Goal: Task Accomplishment & Management: Complete application form

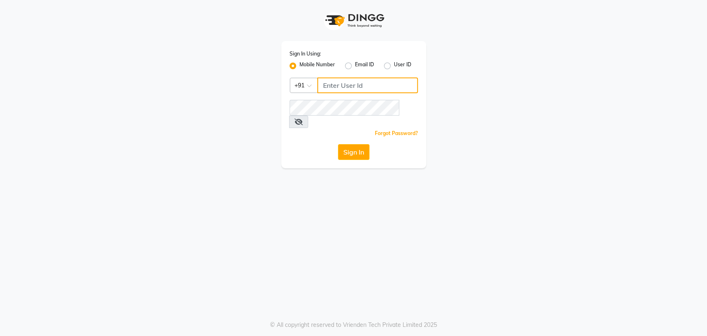
click at [329, 86] on input "Username" at bounding box center [367, 85] width 101 height 16
type input "7065600211"
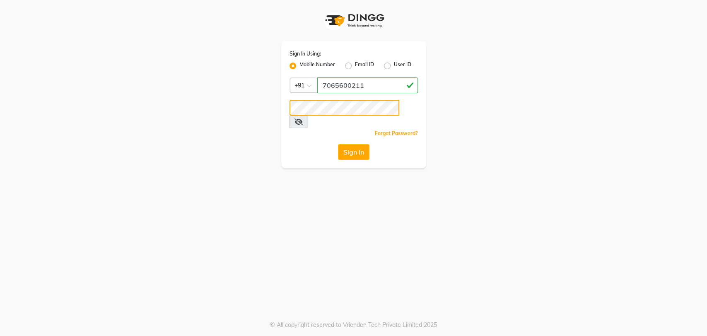
click at [338, 144] on button "Sign In" at bounding box center [353, 152] width 31 height 16
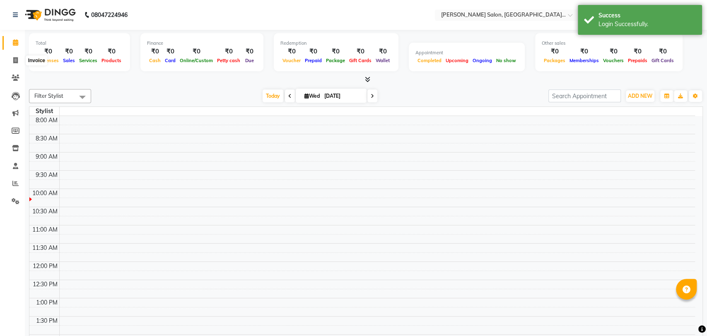
select select "en"
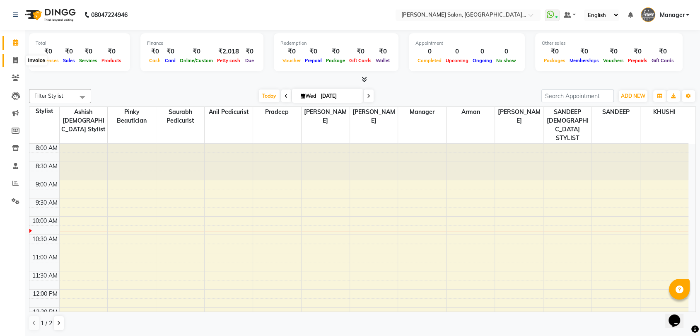
click at [12, 64] on span at bounding box center [15, 61] width 15 height 10
select select "service"
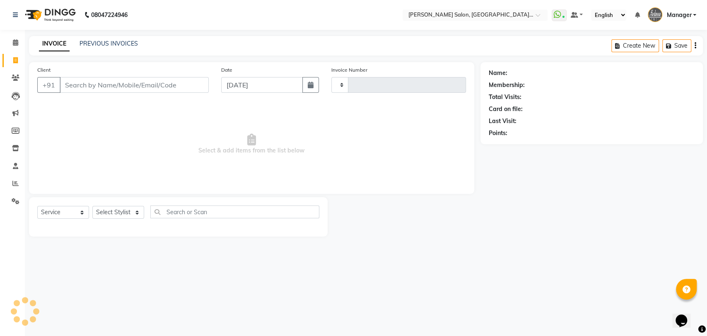
type input "3278"
select select "5893"
click at [7, 183] on link "Reports" at bounding box center [12, 184] width 20 height 14
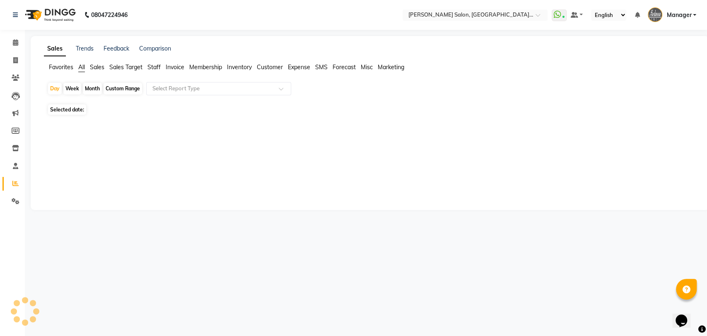
click at [150, 64] on span "Staff" at bounding box center [154, 66] width 13 height 7
click at [157, 80] on app-reports "Favorites All Sales Sales Target Staff Invoice Membership Inventory Customer Ex…" at bounding box center [370, 98] width 662 height 71
click at [160, 89] on input "text" at bounding box center [210, 89] width 119 height 8
click at [232, 87] on input "text" at bounding box center [210, 89] width 119 height 8
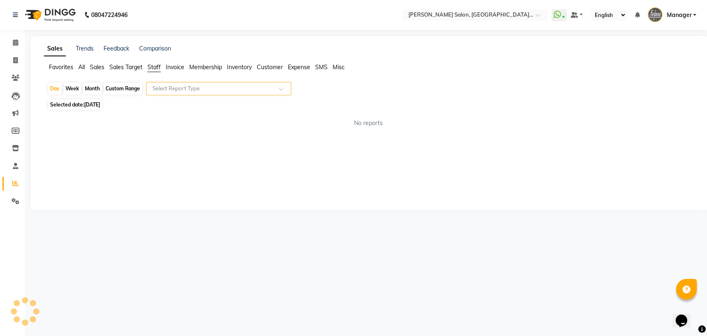
click at [288, 88] on span at bounding box center [284, 91] width 10 height 8
click at [262, 86] on input "text" at bounding box center [210, 89] width 119 height 8
click at [100, 102] on span "[DATE]" at bounding box center [92, 105] width 16 height 6
select select "9"
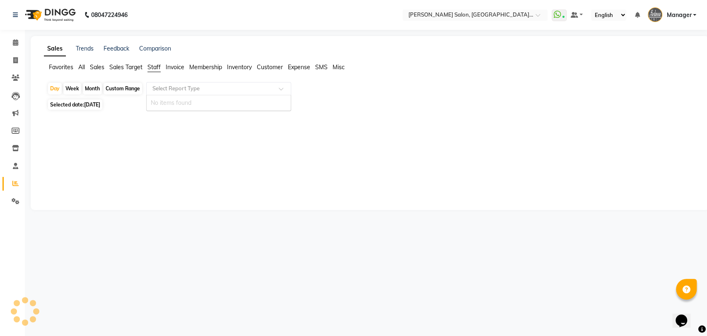
select select "2025"
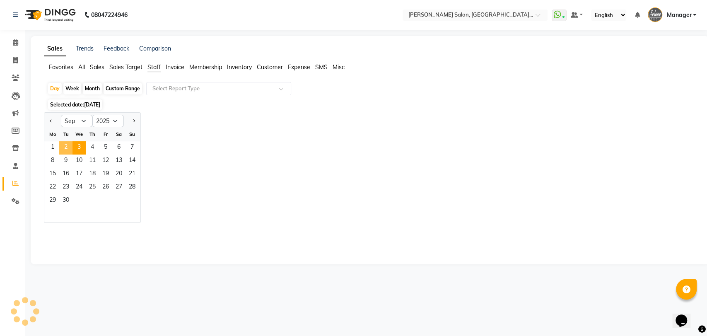
click at [61, 145] on span "2" at bounding box center [65, 147] width 13 height 13
click at [215, 85] on input "text" at bounding box center [210, 89] width 119 height 8
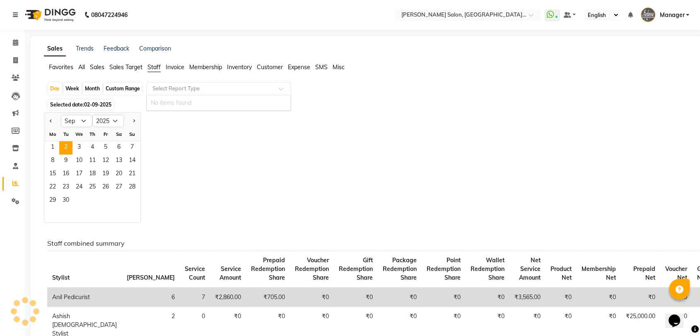
click at [282, 88] on span at bounding box center [284, 91] width 10 height 8
click at [356, 90] on div "Day Week Month Custom Range Select Report Type" at bounding box center [366, 89] width 638 height 15
click at [154, 116] on div "Jan Feb Mar Apr May Jun [DATE] Aug Sep Oct Nov [DATE] 2016 2017 2018 2019 2020 …" at bounding box center [366, 167] width 645 height 111
click at [66, 149] on span "2" at bounding box center [65, 147] width 13 height 13
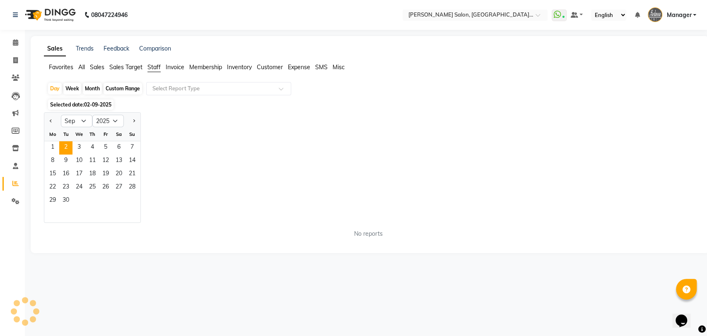
click at [222, 123] on div "Jan Feb Mar Apr May Jun [DATE] Aug Sep Oct Nov [DATE] 2016 2017 2018 2019 2020 …" at bounding box center [370, 167] width 652 height 111
click at [228, 92] on input "text" at bounding box center [210, 89] width 119 height 8
click at [169, 65] on span "Invoice" at bounding box center [175, 66] width 19 height 7
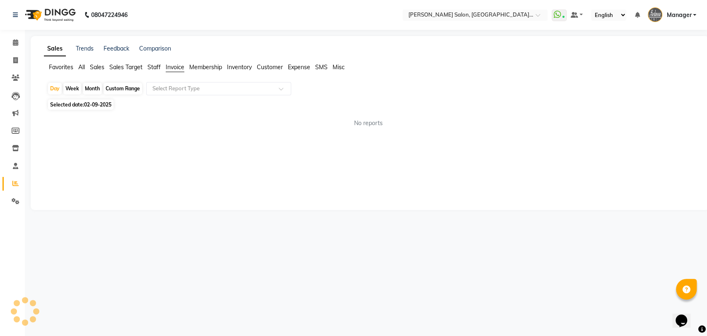
click at [152, 68] on span "Staff" at bounding box center [154, 66] width 13 height 7
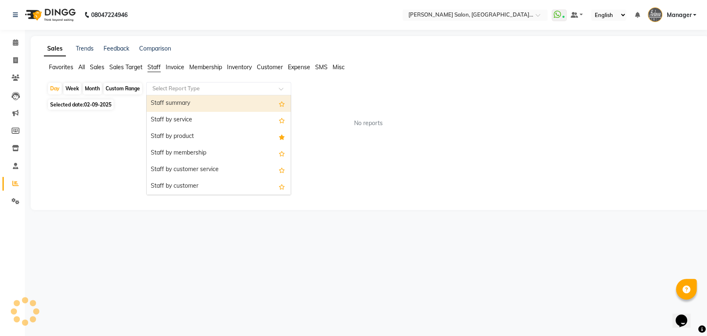
click at [167, 87] on input "text" at bounding box center [210, 89] width 119 height 8
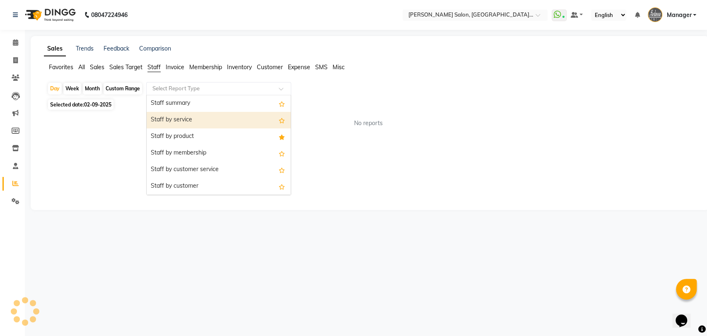
click at [179, 119] on div "Staff by service" at bounding box center [219, 120] width 144 height 17
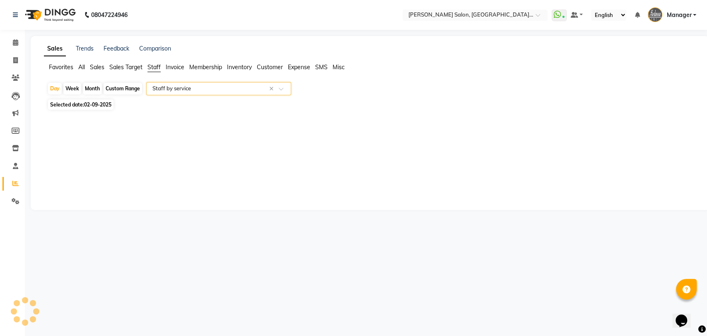
select select "pdf"
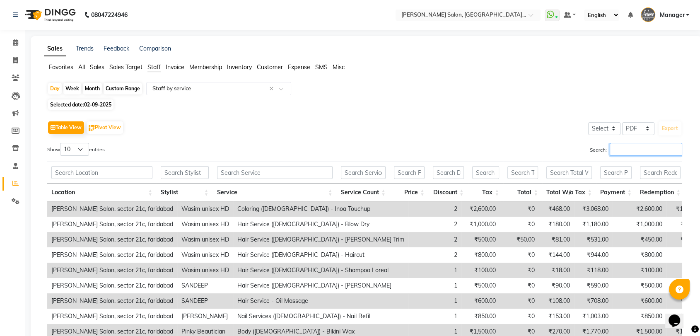
click at [641, 154] on input "Search:" at bounding box center [646, 149] width 73 height 13
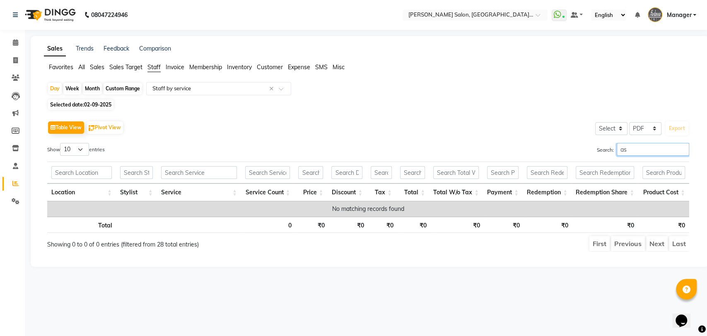
type input "a"
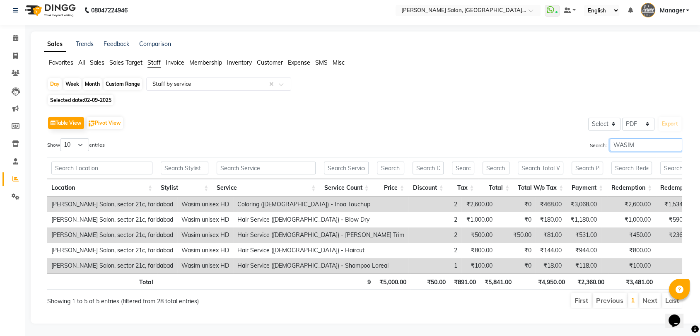
scroll to position [18, 0]
type input "W"
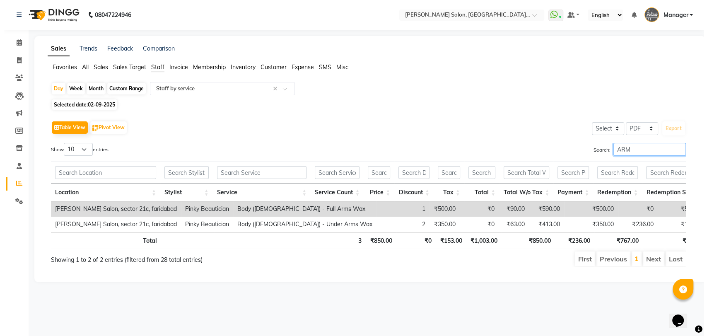
scroll to position [0, 0]
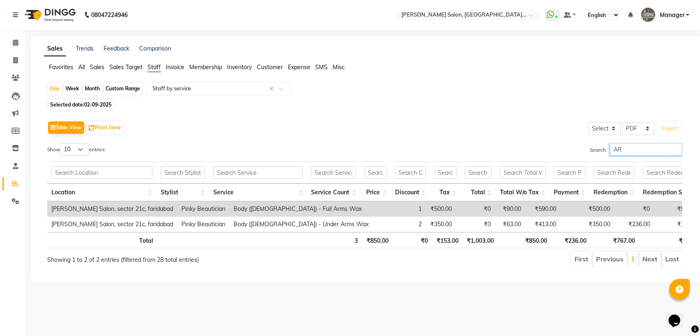
type input "A"
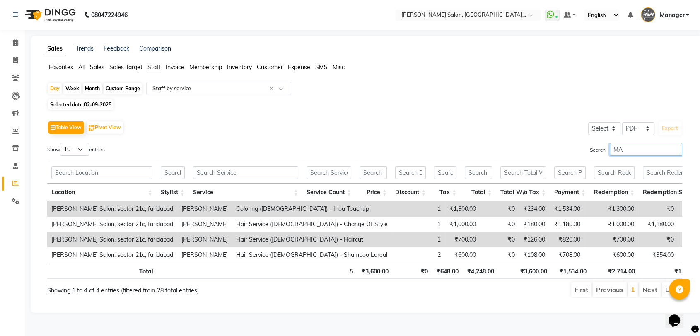
type input "M"
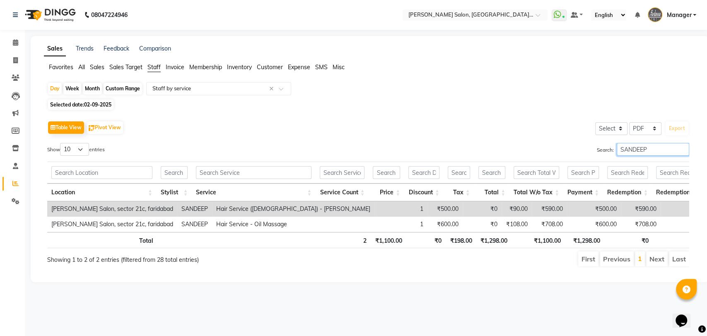
type input "SANDEEP"
click at [235, 177] on input "text" at bounding box center [254, 172] width 116 height 13
click at [247, 143] on div "Show 10 25 50 100 entries" at bounding box center [204, 151] width 315 height 16
click at [177, 170] on input "text" at bounding box center [174, 172] width 27 height 13
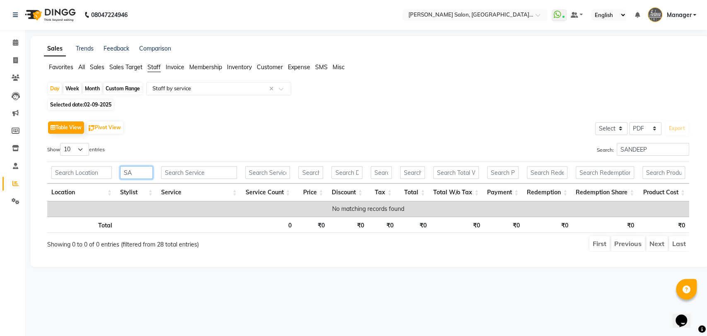
type input "S"
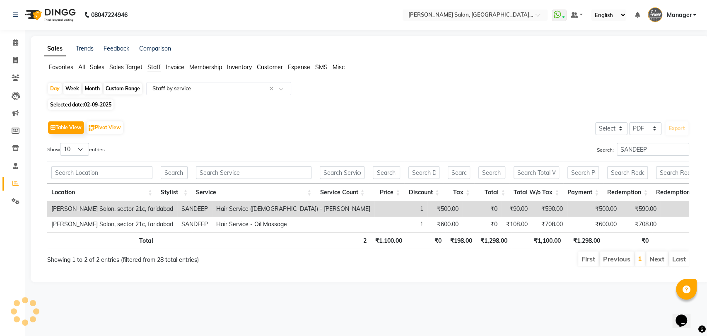
click at [523, 107] on div "Selected date: [DATE]" at bounding box center [371, 104] width 649 height 9
click at [660, 150] on input "SANDEEP" at bounding box center [653, 149] width 73 height 13
type input "S"
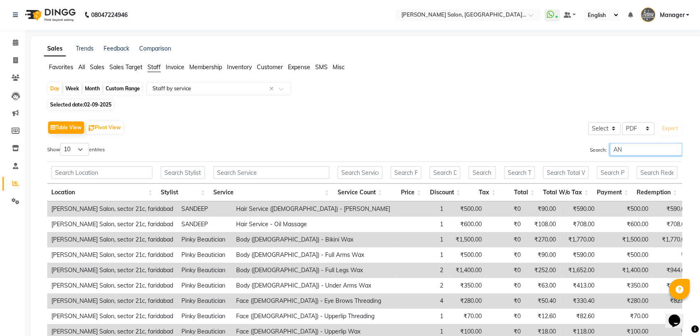
type input "A"
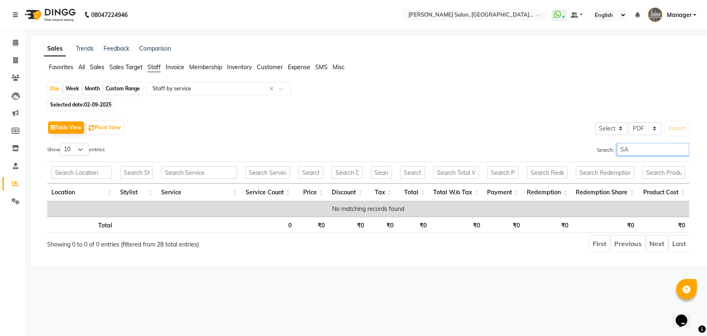
type input "S"
type input "PRADEE"
click at [14, 60] on icon at bounding box center [15, 60] width 5 height 6
select select "service"
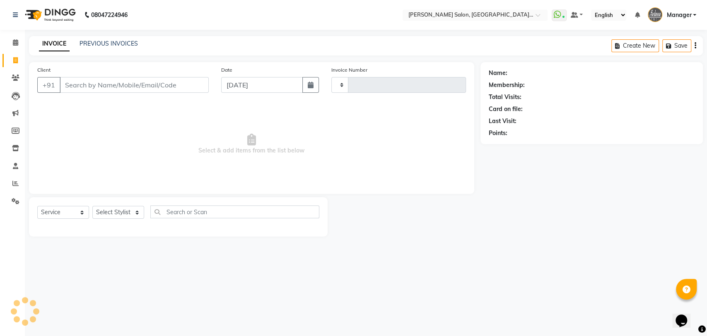
type input "3278"
select select "5893"
click at [12, 180] on span at bounding box center [15, 184] width 15 height 10
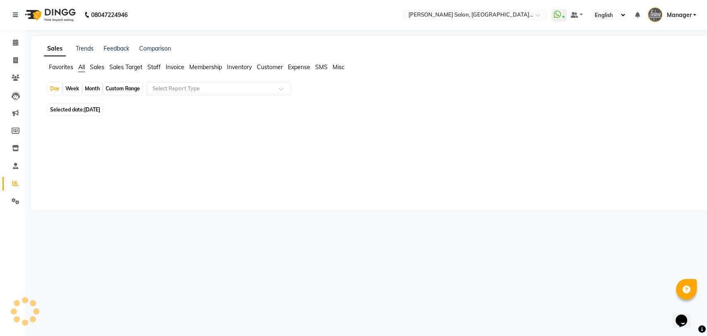
click at [156, 67] on span "Staff" at bounding box center [154, 66] width 13 height 7
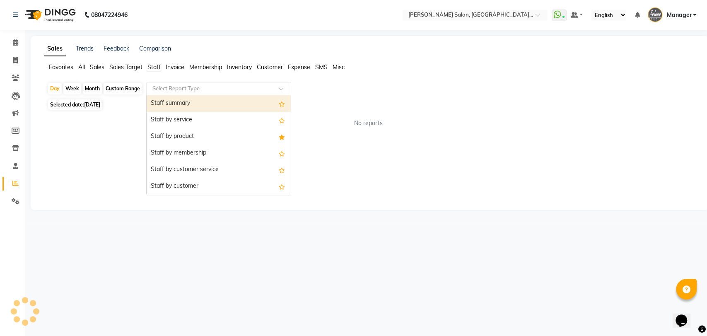
click at [161, 90] on input "text" at bounding box center [210, 89] width 119 height 8
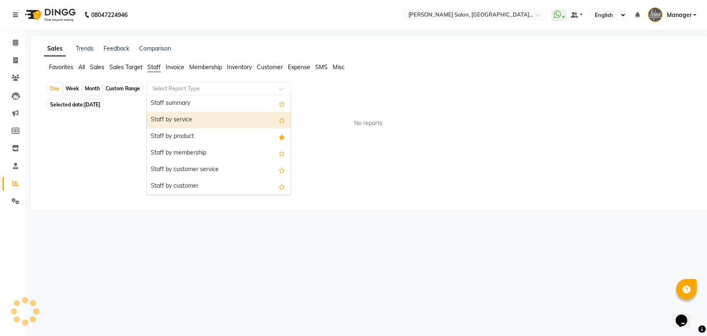
click at [166, 114] on div "Staff by service" at bounding box center [219, 120] width 144 height 17
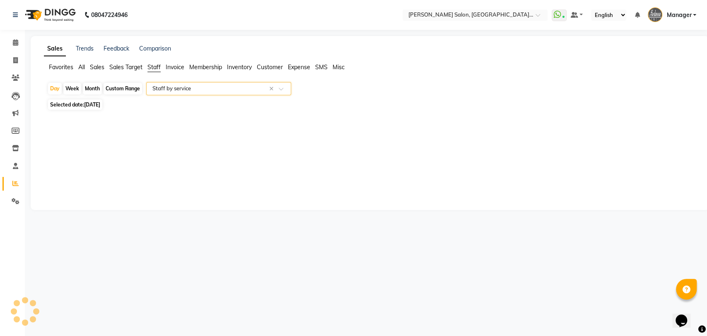
click at [122, 90] on div "Custom Range" at bounding box center [123, 89] width 39 height 12
select select "9"
select select "2025"
click at [116, 89] on div "Custom Range" at bounding box center [123, 89] width 39 height 12
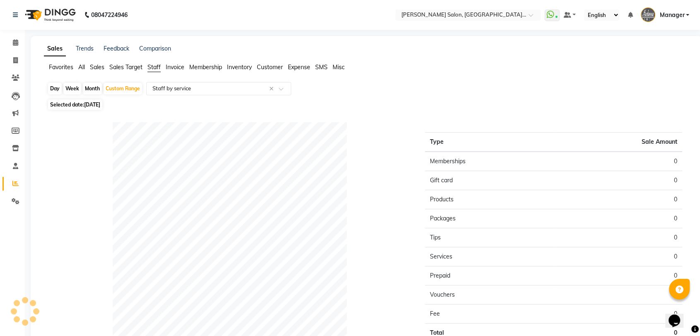
select select "9"
select select "2025"
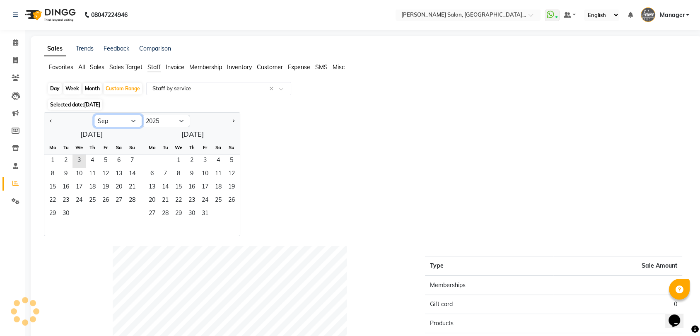
click at [115, 119] on select "Jan Feb Mar Apr May Jun [DATE] Aug Sep Oct Nov Dec" at bounding box center [118, 121] width 48 height 12
select select "8"
click at [94, 115] on select "Jan Feb Mar Apr May Jun [DATE] Aug Sep Oct Nov Dec" at bounding box center [118, 121] width 48 height 12
click at [108, 163] on span "1" at bounding box center [105, 161] width 13 height 13
click at [132, 208] on span "31" at bounding box center [132, 214] width 13 height 13
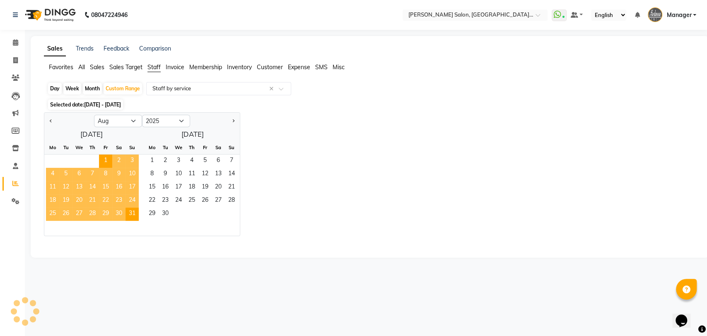
select select "pdf"
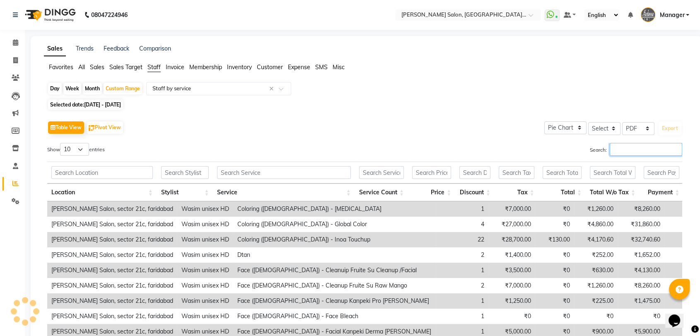
click at [646, 149] on input "Search:" at bounding box center [646, 149] width 73 height 13
type input "AS"
click at [619, 150] on input "Search:" at bounding box center [646, 149] width 73 height 13
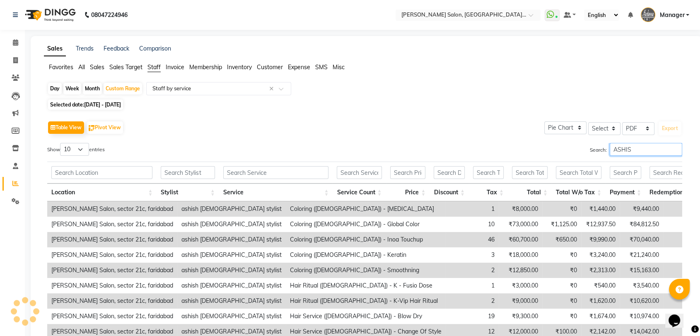
type input "ASHISH"
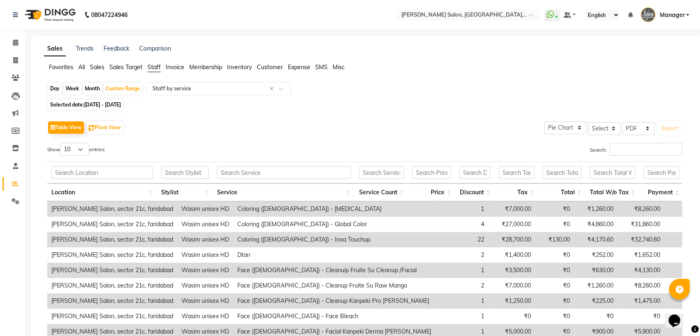
scroll to position [46, 0]
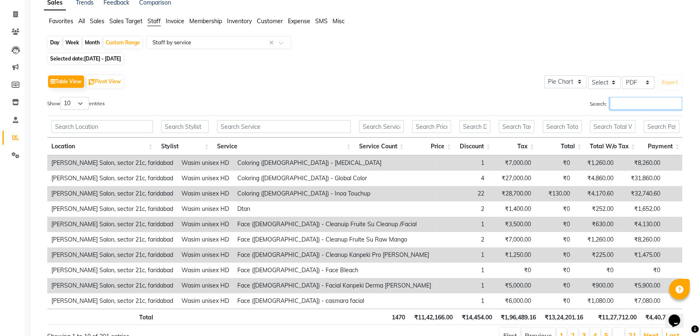
click at [650, 105] on input "Search:" at bounding box center [646, 103] width 73 height 13
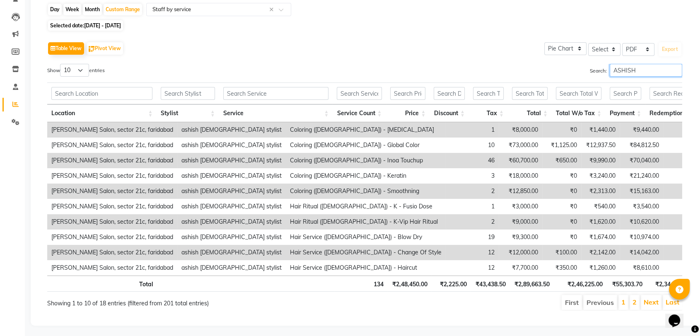
scroll to position [78, 0]
type input "ASHISH"
click at [592, 293] on th "₹2,46,225.00" at bounding box center [580, 284] width 53 height 16
click at [240, 11] on input "text" at bounding box center [210, 10] width 119 height 8
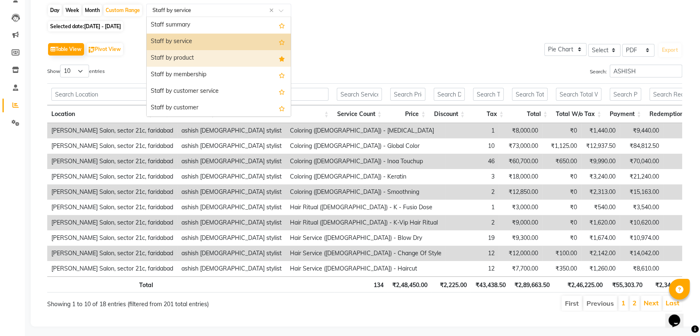
click at [235, 54] on div "Staff by product" at bounding box center [219, 58] width 144 height 17
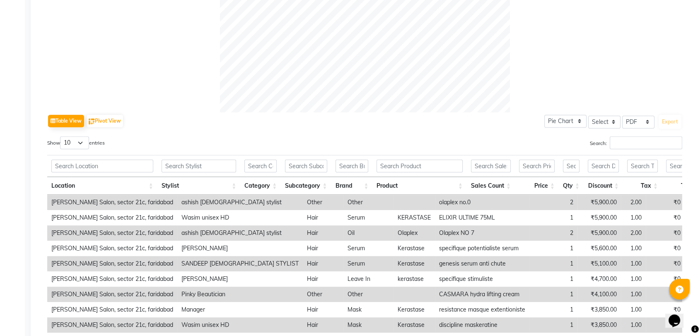
scroll to position [308, 0]
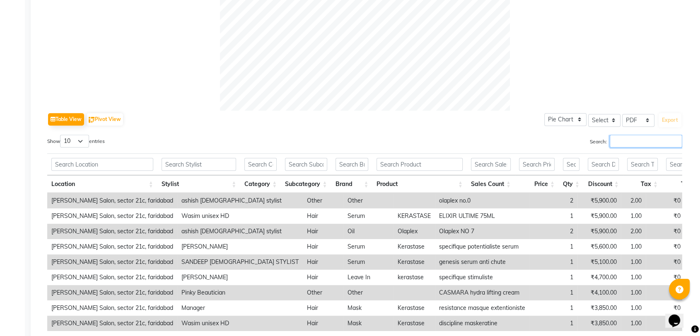
click at [652, 141] on input "Search:" at bounding box center [646, 141] width 73 height 13
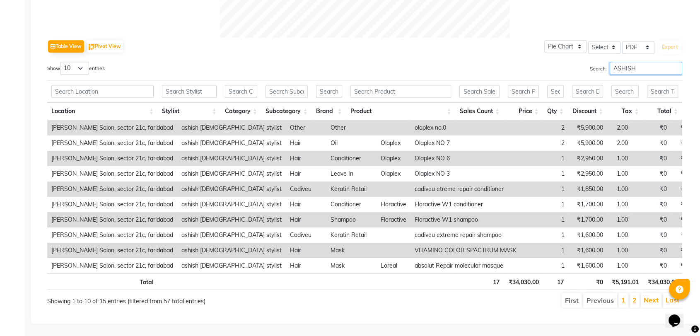
scroll to position [0, 6]
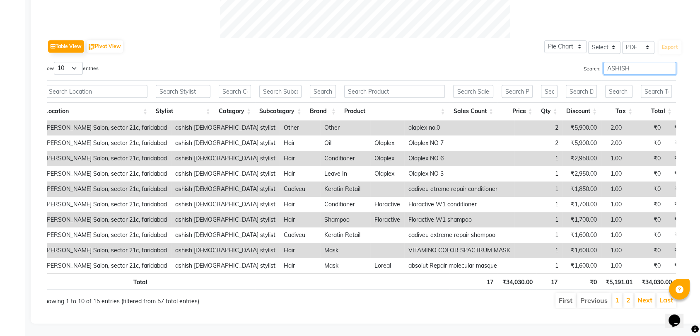
type input "ASHISH"
click at [665, 276] on th "₹34,030.00" at bounding box center [656, 281] width 39 height 16
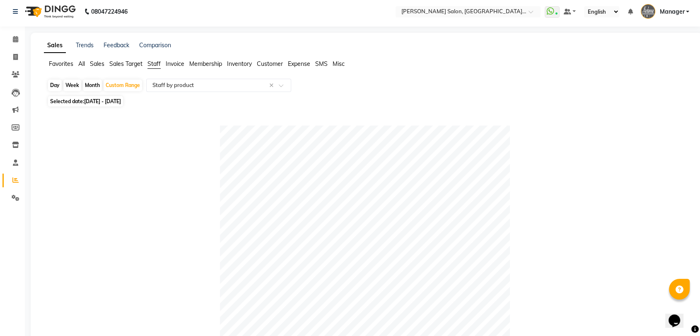
scroll to position [0, 0]
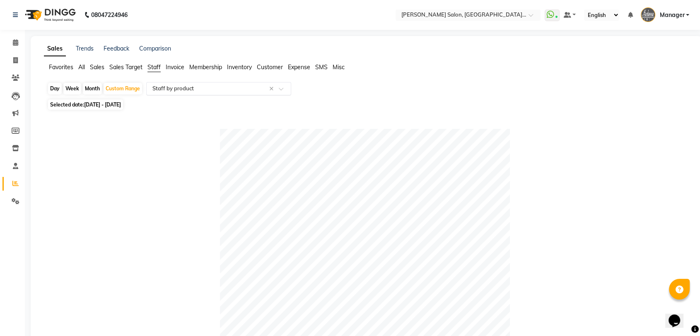
click at [257, 87] on input "text" at bounding box center [210, 89] width 119 height 8
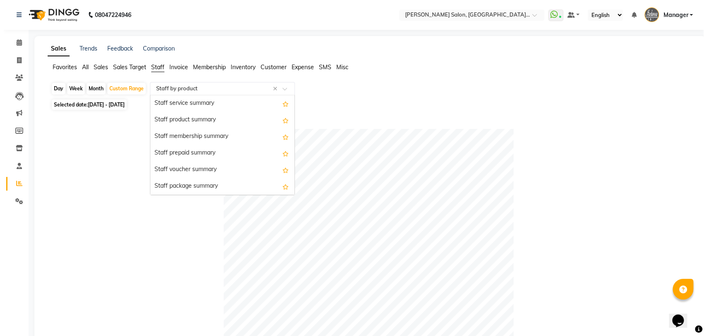
scroll to position [230, 0]
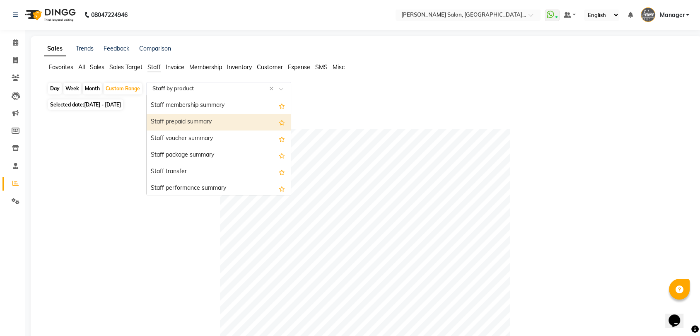
click at [219, 120] on div "Staff prepaid summary" at bounding box center [219, 122] width 144 height 17
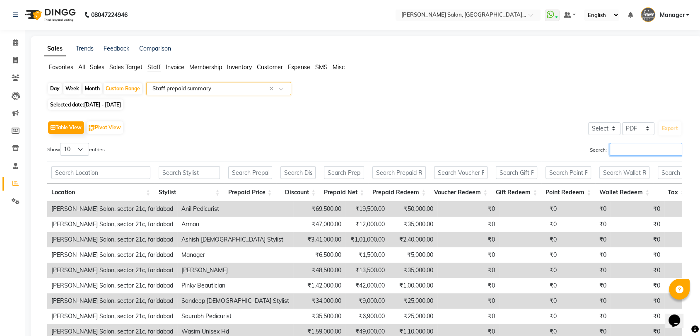
click at [645, 152] on input "Search:" at bounding box center [646, 149] width 73 height 13
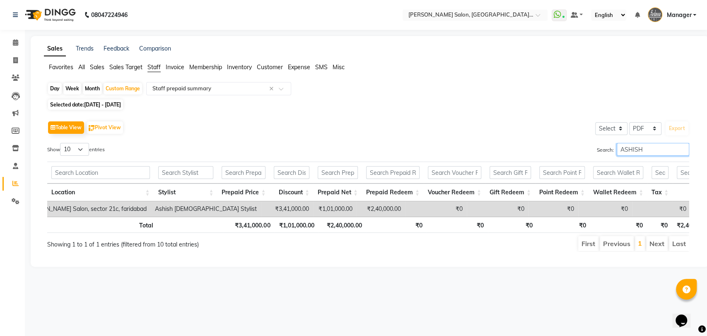
scroll to position [0, 27]
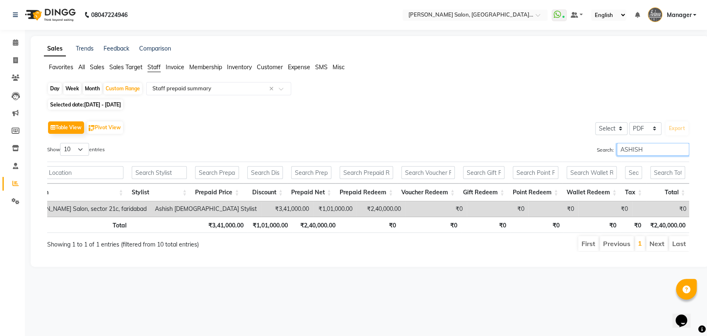
type input "ASHISH"
click at [671, 232] on th "₹2,40,000.00" at bounding box center [668, 225] width 44 height 16
click at [15, 56] on span at bounding box center [15, 61] width 15 height 10
select select "service"
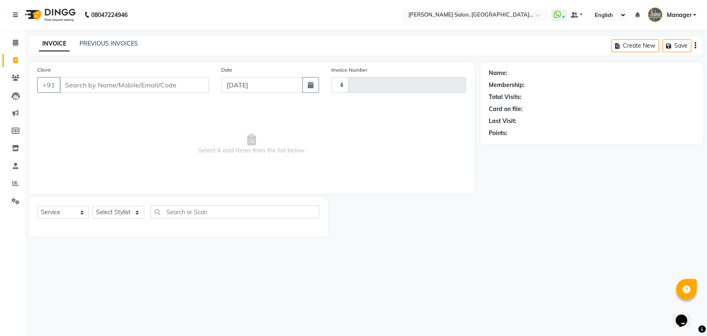
type input "3278"
select select "5893"
click at [134, 35] on div "08047224946 Select Location × [PERSON_NAME] Salon, [GEOGRAPHIC_DATA] WhatsApp S…" at bounding box center [353, 168] width 707 height 336
click at [131, 45] on link "PREVIOUS INVOICES" at bounding box center [109, 43] width 58 height 7
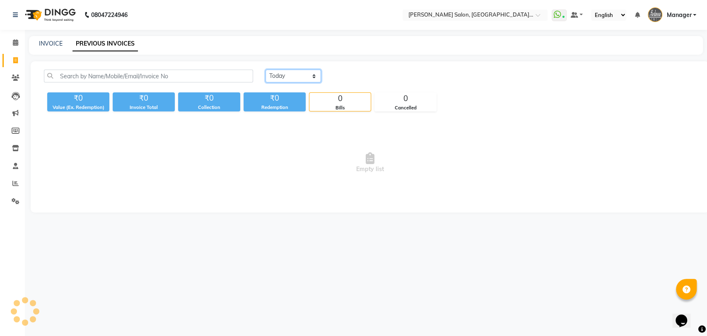
click at [302, 82] on select "[DATE] [DATE] Custom Range" at bounding box center [294, 76] width 56 height 13
select select "range"
click at [266, 70] on select "[DATE] [DATE] Custom Range" at bounding box center [294, 76] width 56 height 13
click at [343, 74] on input "[DATE]" at bounding box center [361, 76] width 58 height 12
select select "9"
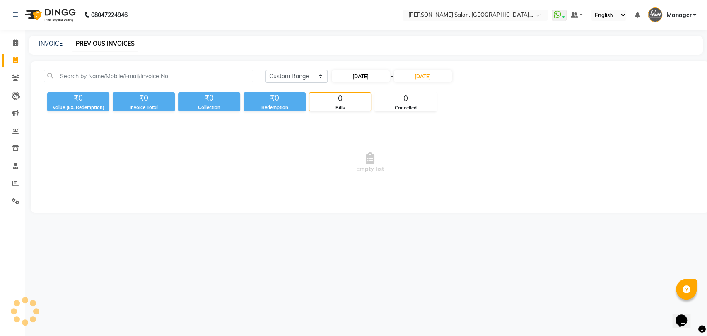
select select "2025"
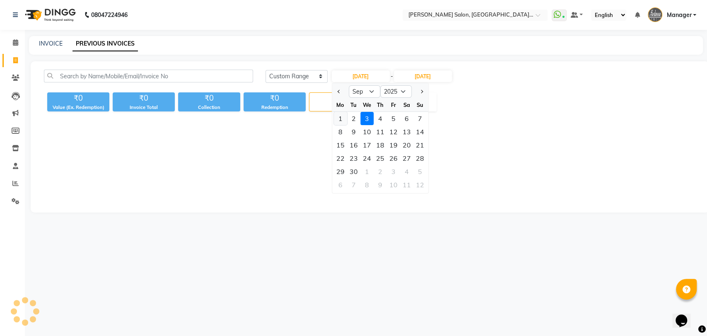
click at [342, 117] on div "1" at bounding box center [340, 118] width 13 height 13
type input "[DATE]"
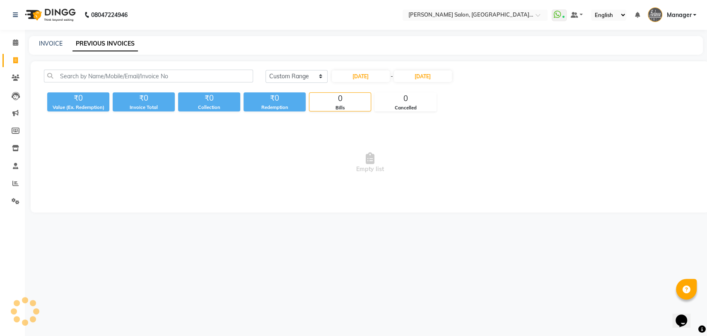
click at [416, 70] on div "[DATE] - [DATE]" at bounding box center [392, 76] width 122 height 13
click at [417, 80] on input "[DATE]" at bounding box center [423, 76] width 58 height 12
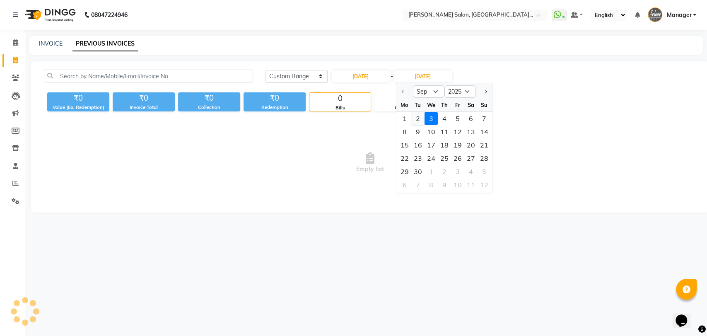
click at [419, 116] on div "2" at bounding box center [417, 118] width 13 height 13
type input "02-09-2025"
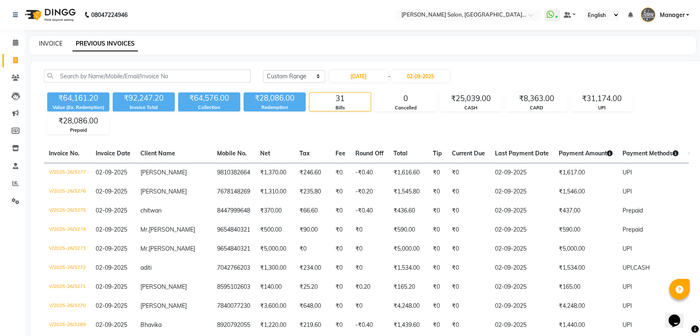
click at [49, 43] on link "INVOICE" at bounding box center [51, 43] width 24 height 7
select select "service"
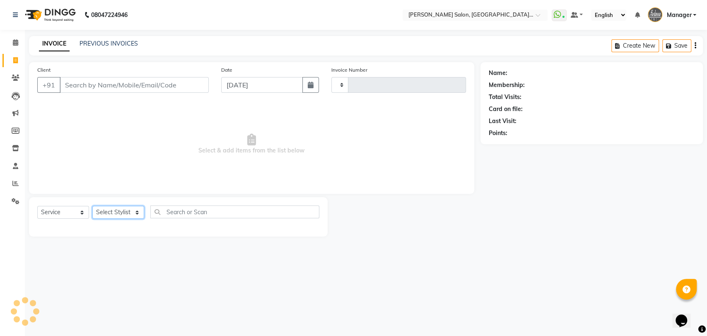
click at [122, 211] on select "Select Stylist" at bounding box center [118, 212] width 52 height 13
click at [119, 212] on select "Select Stylist" at bounding box center [118, 212] width 52 height 13
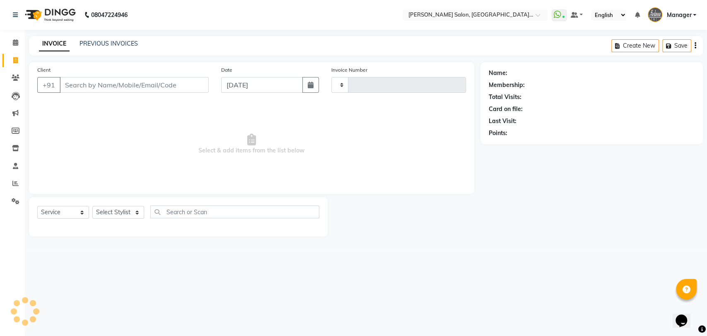
type input "3278"
select select "5893"
click at [95, 43] on link "PREVIOUS INVOICES" at bounding box center [109, 43] width 58 height 7
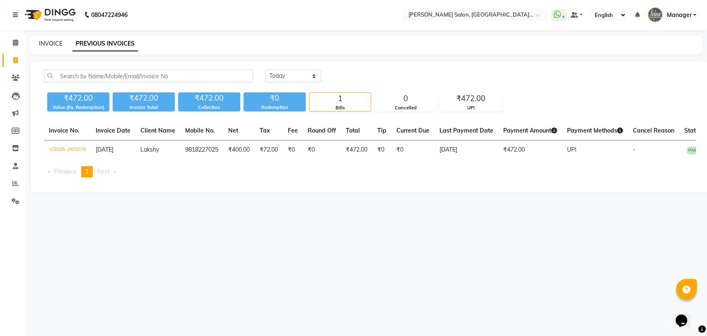
click at [45, 43] on link "INVOICE" at bounding box center [51, 43] width 24 height 7
select select "5893"
select select "service"
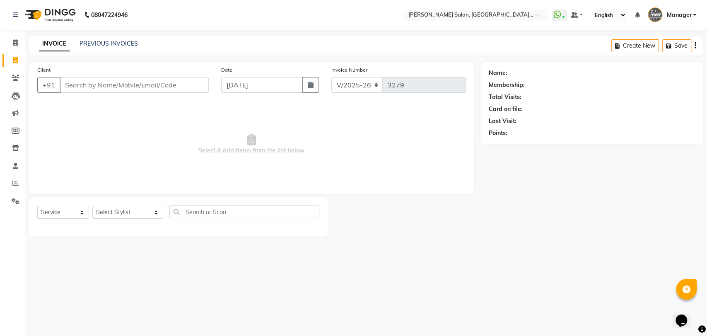
drag, startPoint x: 205, startPoint y: 111, endPoint x: 172, endPoint y: 131, distance: 38.2
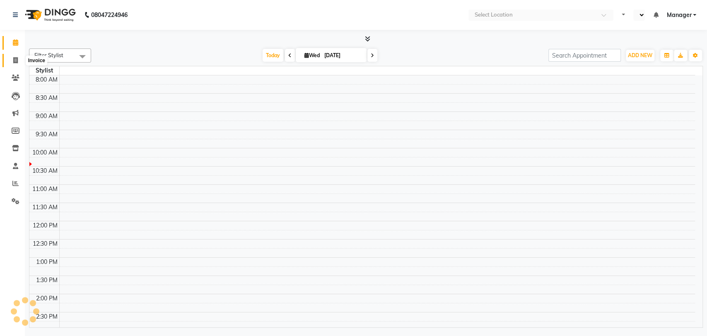
click at [12, 57] on span at bounding box center [15, 61] width 15 height 10
select select "en"
select select "service"
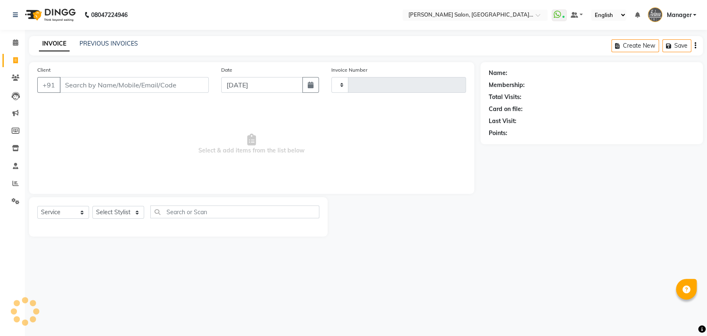
type input "3278"
select select "5893"
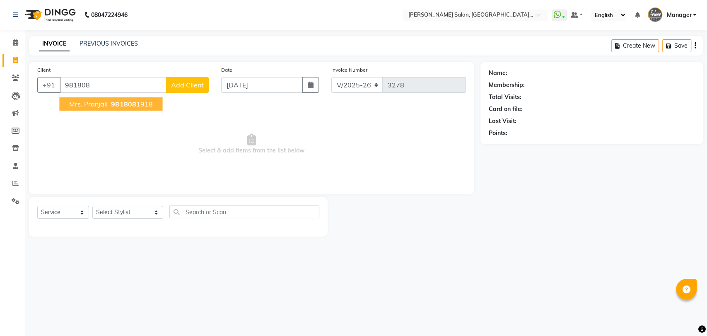
click at [150, 104] on ngb-highlight "981808 1918" at bounding box center [130, 104] width 43 height 8
type input "9818081918"
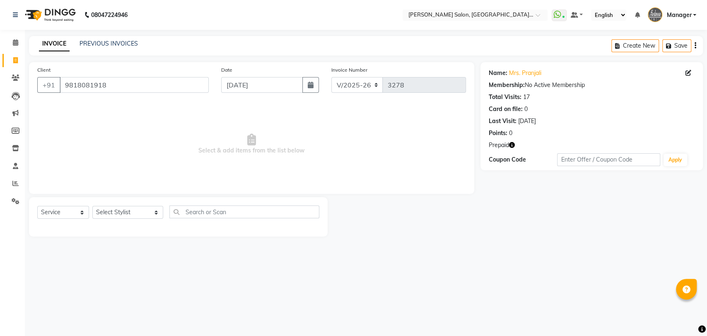
click at [511, 144] on icon "button" at bounding box center [512, 145] width 6 height 6
click at [96, 44] on link "PREVIOUS INVOICES" at bounding box center [109, 43] width 58 height 7
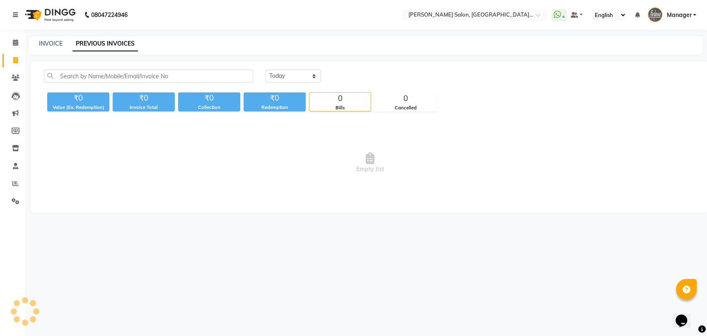
click at [390, 63] on div "Today Yesterday Custom Range ₹0 Value (Ex. Redemption) ₹0 Invoice Total ₹0 Coll…" at bounding box center [370, 136] width 679 height 151
click at [56, 37] on div "INVOICE PREVIOUS INVOICES" at bounding box center [366, 45] width 674 height 19
click at [55, 45] on link "INVOICE" at bounding box center [51, 43] width 24 height 7
select select "service"
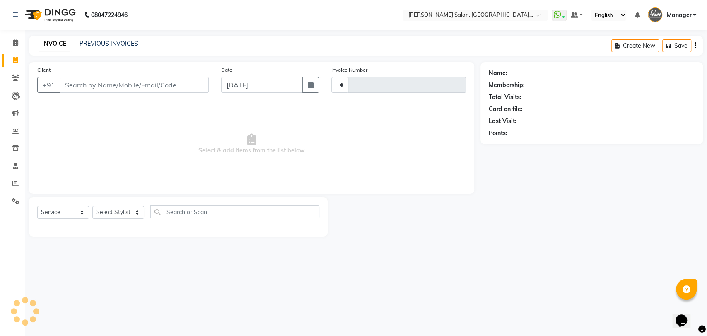
type input "3278"
select select "5893"
click at [19, 184] on span at bounding box center [15, 184] width 15 height 10
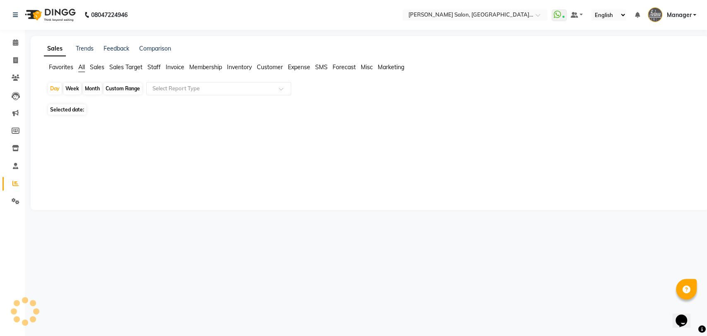
click at [150, 65] on span "Staff" at bounding box center [154, 66] width 13 height 7
click at [168, 91] on input "text" at bounding box center [210, 89] width 119 height 8
click at [116, 90] on div "Custom Range" at bounding box center [123, 89] width 39 height 12
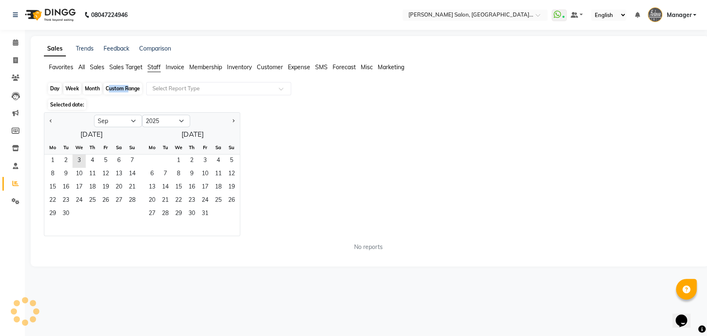
click at [116, 90] on div "Custom Range" at bounding box center [123, 89] width 39 height 12
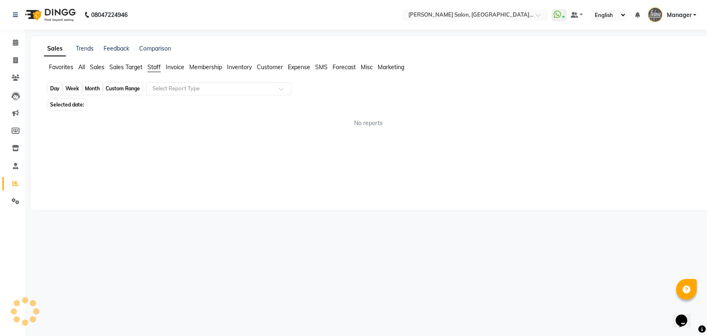
click at [128, 87] on div "Custom Range" at bounding box center [123, 89] width 39 height 12
select select "9"
select select "2025"
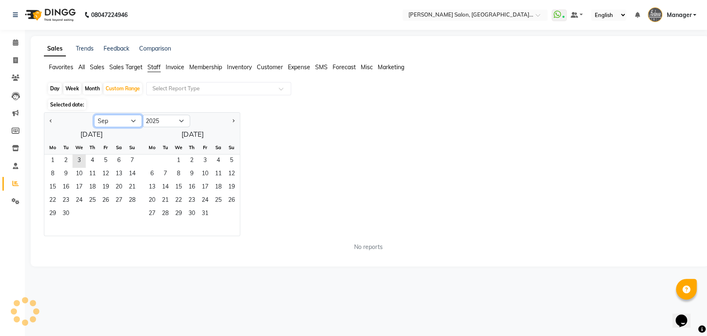
click at [129, 125] on select "Jan Feb Mar Apr May Jun [DATE] Aug Sep Oct Nov Dec" at bounding box center [118, 121] width 48 height 12
select select "8"
click at [94, 115] on select "Jan Feb Mar Apr May Jun [DATE] Aug Sep Oct Nov Dec" at bounding box center [118, 121] width 48 height 12
click at [109, 161] on span "1" at bounding box center [105, 161] width 13 height 13
click at [136, 213] on span "31" at bounding box center [132, 214] width 13 height 13
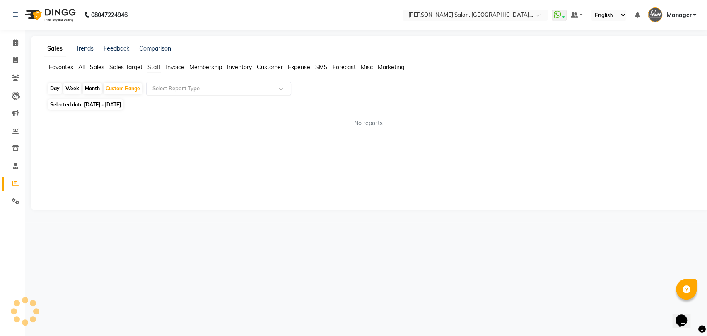
click at [211, 88] on input "text" at bounding box center [210, 89] width 119 height 8
click at [121, 87] on div "Custom Range" at bounding box center [123, 89] width 39 height 12
select select "8"
select select "2025"
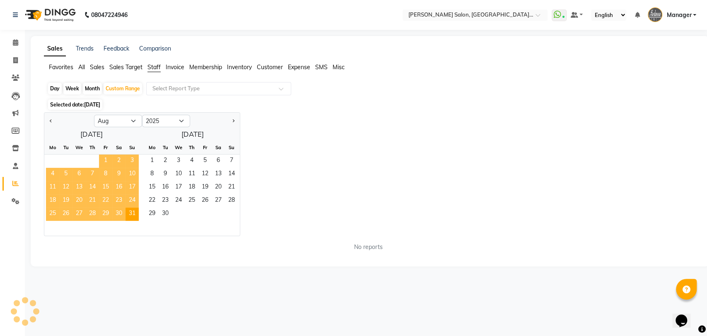
click at [103, 159] on span "1" at bounding box center [105, 161] width 13 height 13
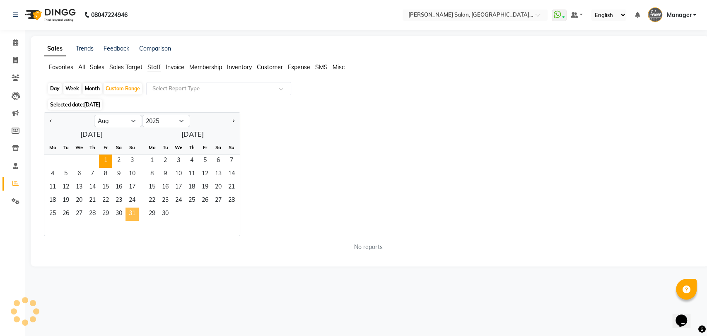
click at [132, 216] on span "31" at bounding box center [132, 214] width 13 height 13
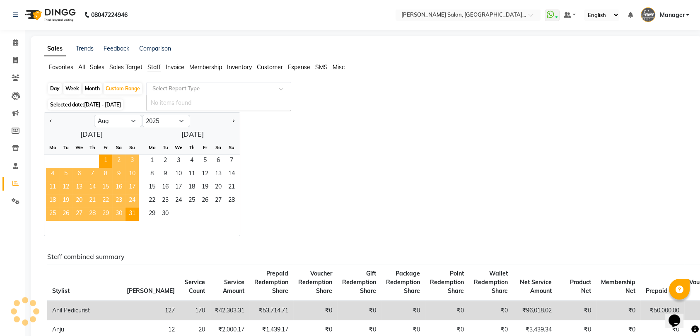
click at [228, 91] on input "text" at bounding box center [210, 89] width 119 height 8
click at [347, 187] on div "Jan Feb Mar Apr May Jun Jul Aug Sep Oct Nov Dec 2015 2016 2017 2018 2019 2020 2…" at bounding box center [366, 174] width 645 height 124
click at [106, 158] on span "1" at bounding box center [105, 161] width 13 height 13
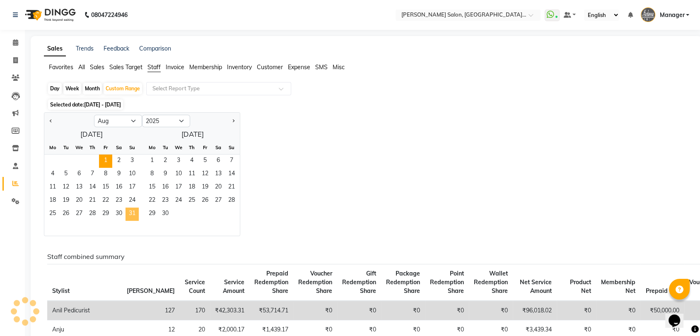
click at [129, 213] on span "31" at bounding box center [132, 214] width 13 height 13
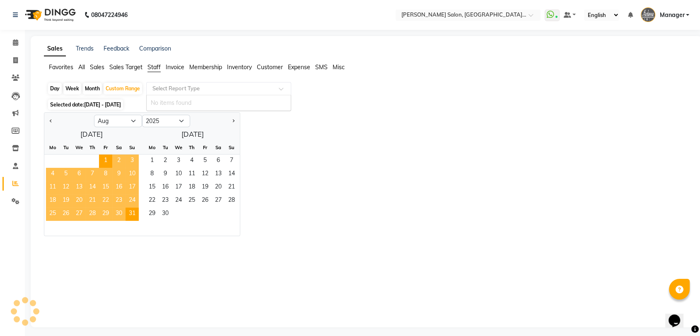
click at [217, 87] on input "text" at bounding box center [210, 89] width 119 height 8
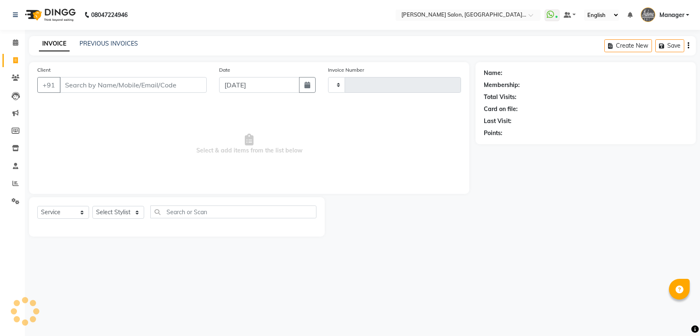
select select "service"
select select "5893"
type input "3278"
click at [117, 213] on select "Select Stylist Anil Pedicurist [PERSON_NAME] [DEMOGRAPHIC_DATA] stylist [PERSON…" at bounding box center [127, 212] width 71 height 13
select select "48533"
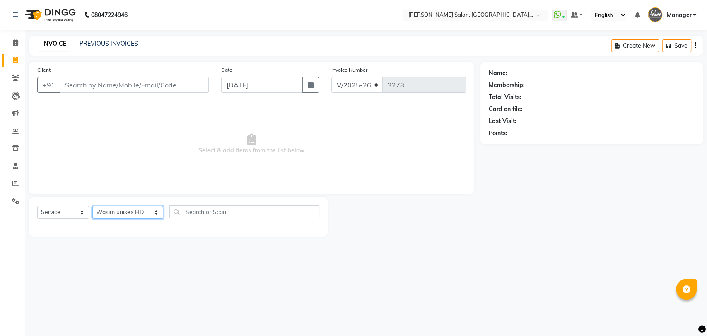
click at [92, 206] on select "Select Stylist Anil Pedicurist [PERSON_NAME] [DEMOGRAPHIC_DATA] stylist [PERSON…" at bounding box center [127, 212] width 71 height 13
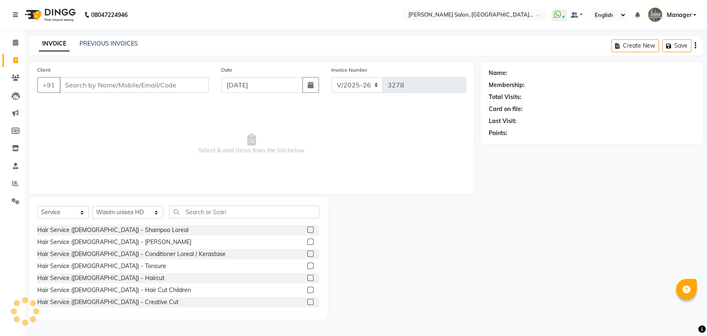
click at [307, 279] on label at bounding box center [310, 278] width 6 height 6
click at [307, 279] on input "checkbox" at bounding box center [309, 278] width 5 height 5
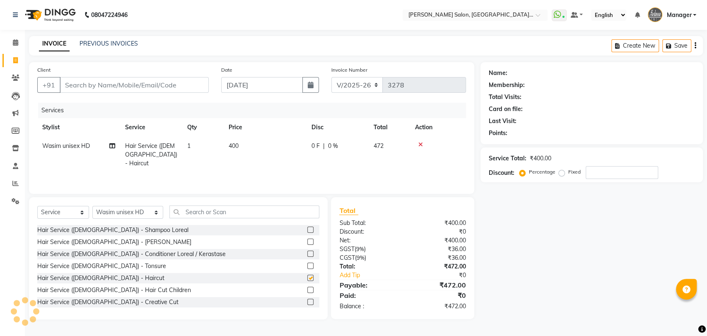
checkbox input "false"
click at [131, 81] on input "Client" at bounding box center [134, 85] width 149 height 16
type input "9"
type input "0"
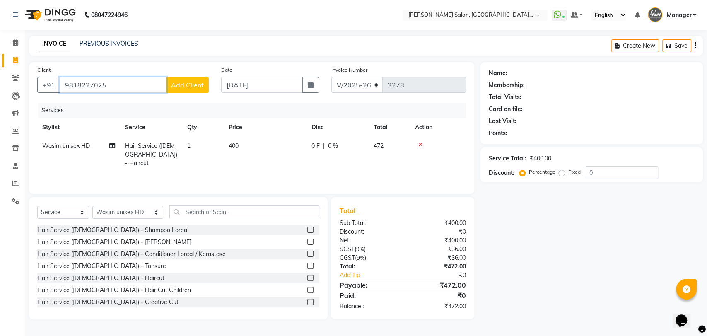
type input "9818227025"
click at [186, 87] on span "Add Client" at bounding box center [187, 85] width 33 height 8
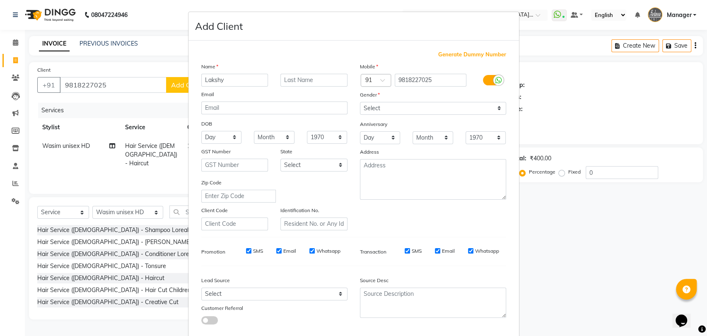
type input "Lakshy"
click at [374, 107] on select "Select Male Female Other Prefer Not To Say" at bounding box center [433, 108] width 146 height 13
select select "male"
click at [360, 102] on select "Select Male Female Other Prefer Not To Say" at bounding box center [433, 108] width 146 height 13
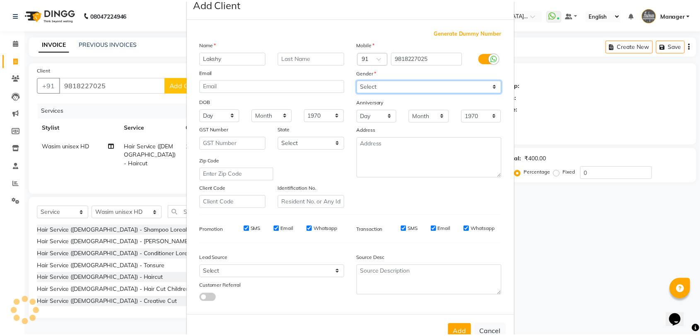
scroll to position [45, 0]
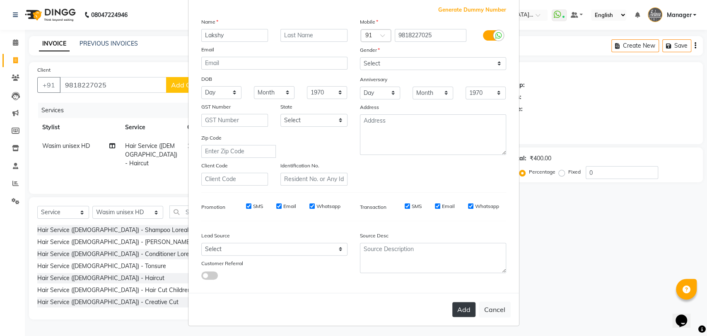
click at [464, 313] on button "Add" at bounding box center [463, 309] width 23 height 15
select select
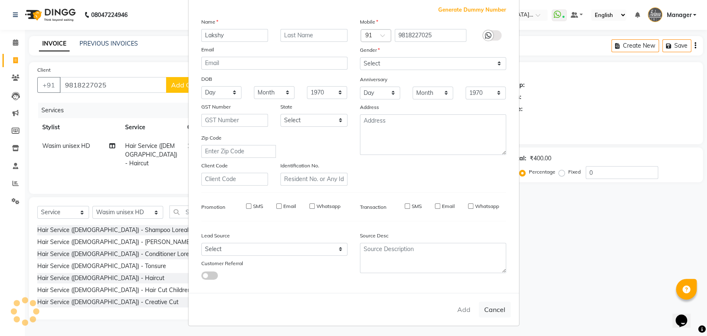
select select
checkbox input "false"
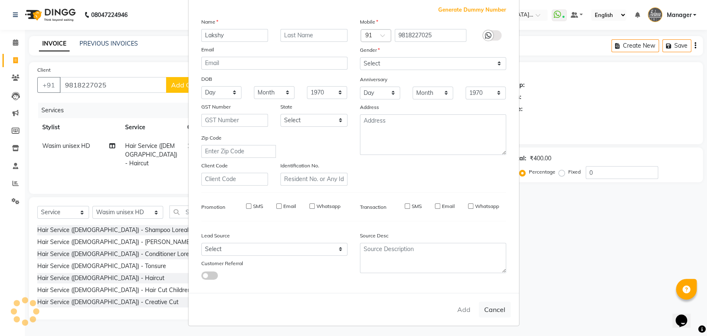
checkbox input "false"
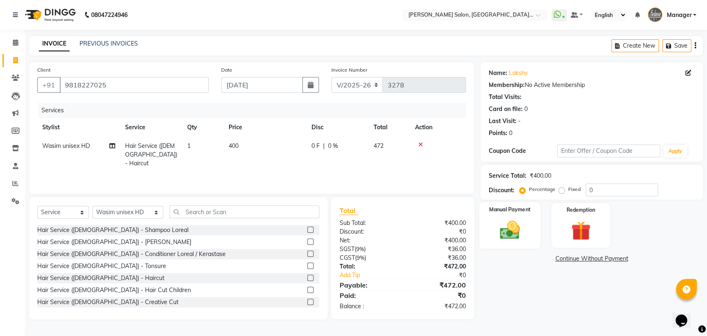
click at [515, 222] on img at bounding box center [509, 229] width 33 height 23
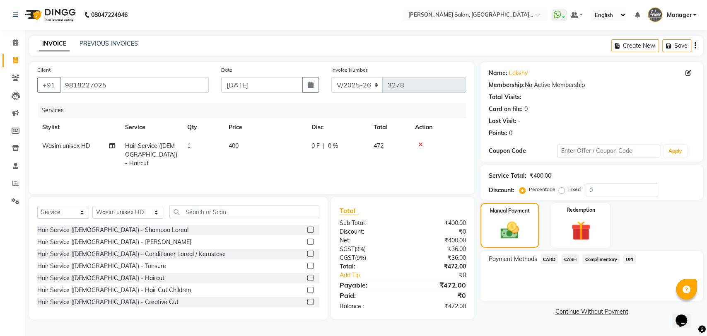
click at [629, 258] on span "UPI" at bounding box center [629, 259] width 13 height 10
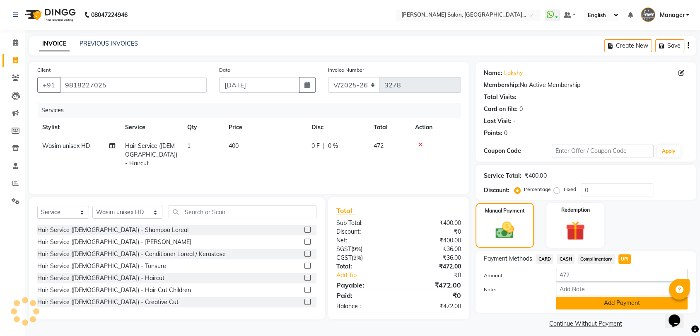
click at [607, 297] on button "Add Payment" at bounding box center [622, 303] width 132 height 13
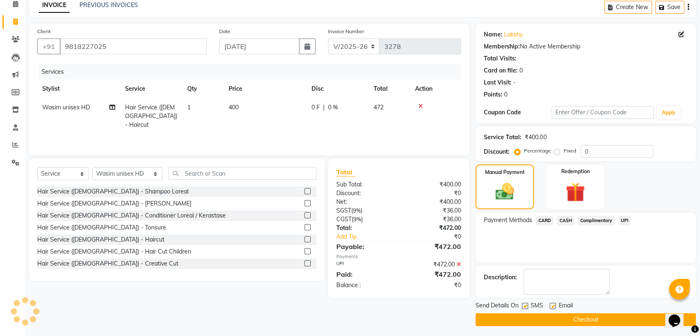
scroll to position [41, 0]
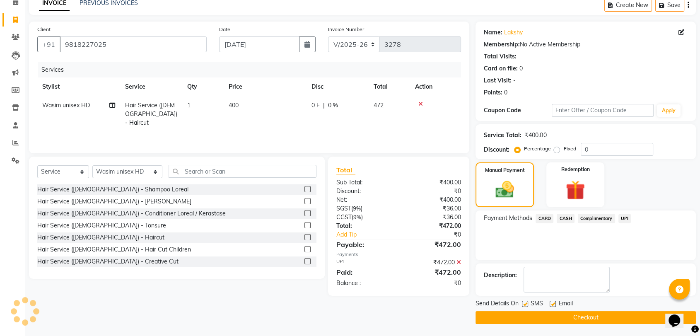
click at [600, 314] on button "Checkout" at bounding box center [586, 317] width 220 height 13
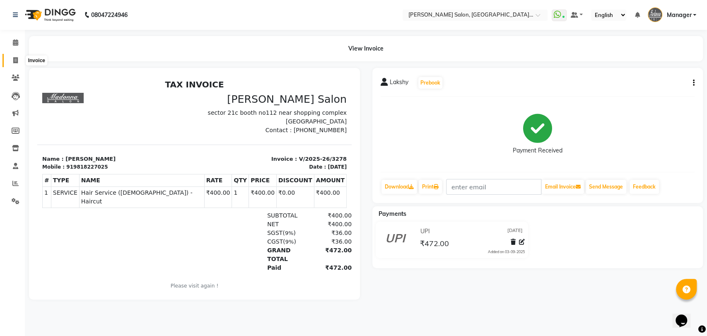
click at [15, 59] on icon at bounding box center [15, 60] width 5 height 6
select select "service"
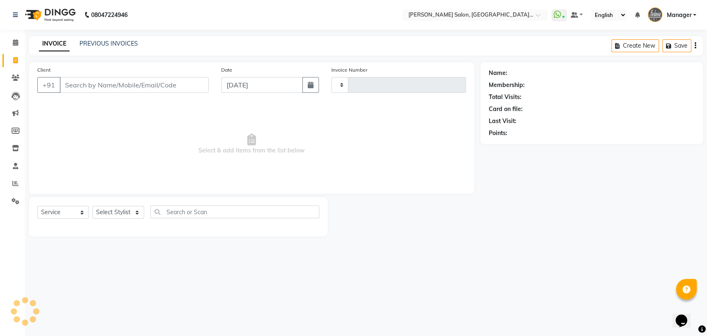
type input "3279"
select select "5893"
